Goal: Register for event/course

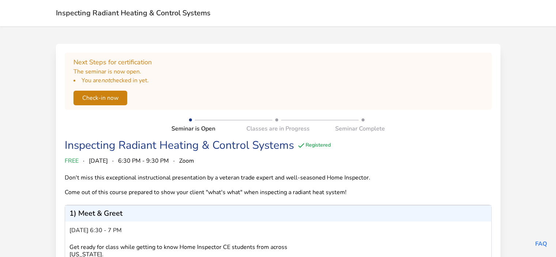
scroll to position [23, 0]
click at [102, 102] on button "Check-in now" at bounding box center [101, 98] width 54 height 15
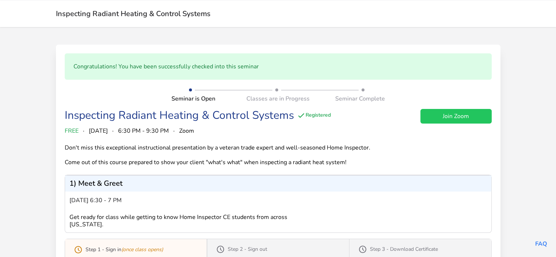
click at [446, 116] on link "Join Zoom" at bounding box center [456, 116] width 71 height 15
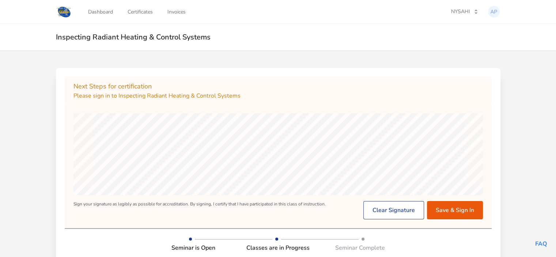
click at [382, 215] on button "Clear Signature" at bounding box center [394, 210] width 61 height 18
click at [458, 211] on button "Save & Sign In" at bounding box center [455, 210] width 56 height 18
